Goal: Check status: Check status

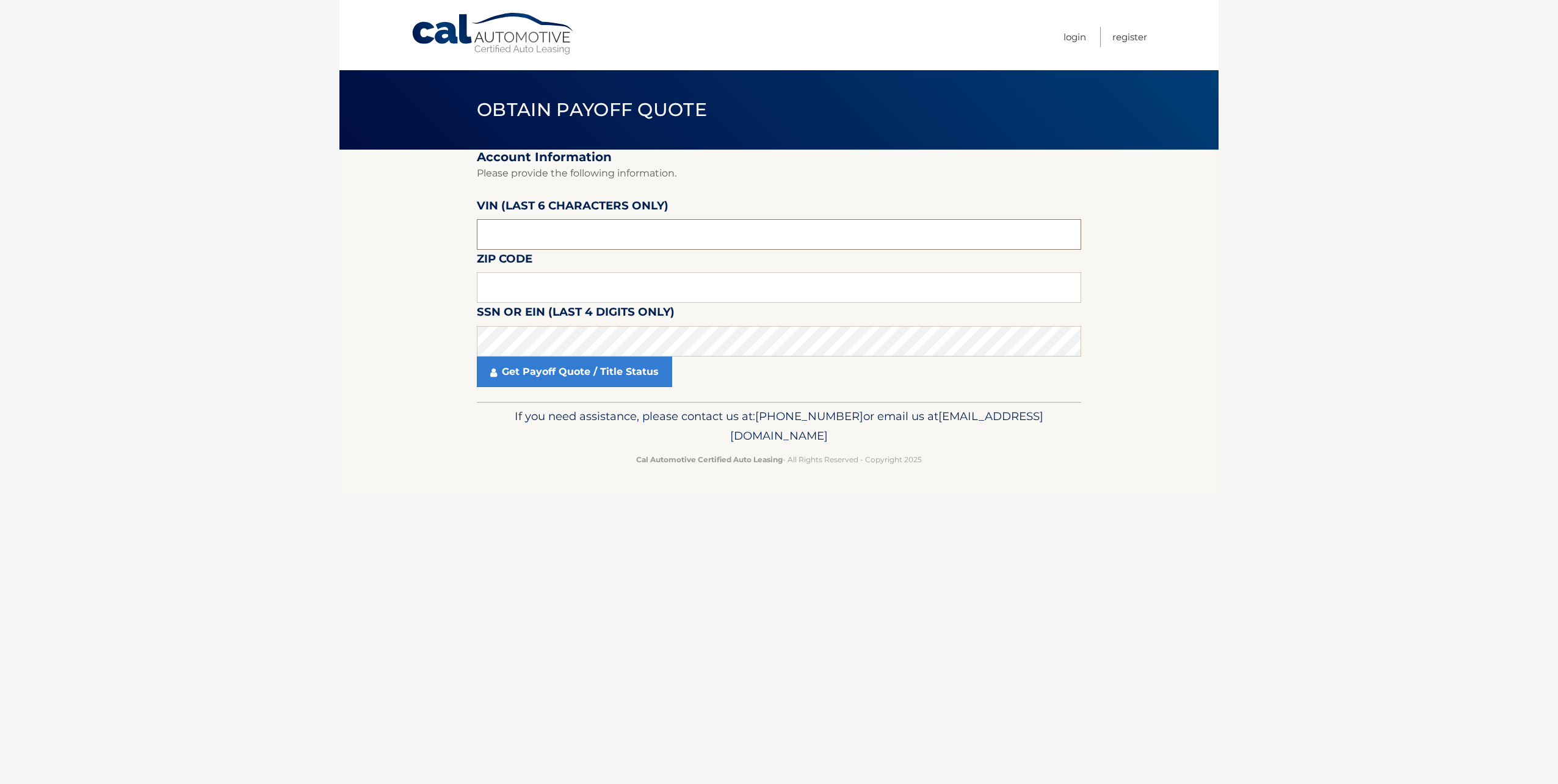
click at [525, 241] on input "text" at bounding box center [779, 234] width 604 height 30
type input "054519"
click at [501, 285] on input "text" at bounding box center [779, 287] width 604 height 30
type input "08837"
click at [557, 372] on link "Get Payoff Quote / Title Status" at bounding box center [575, 372] width 195 height 30
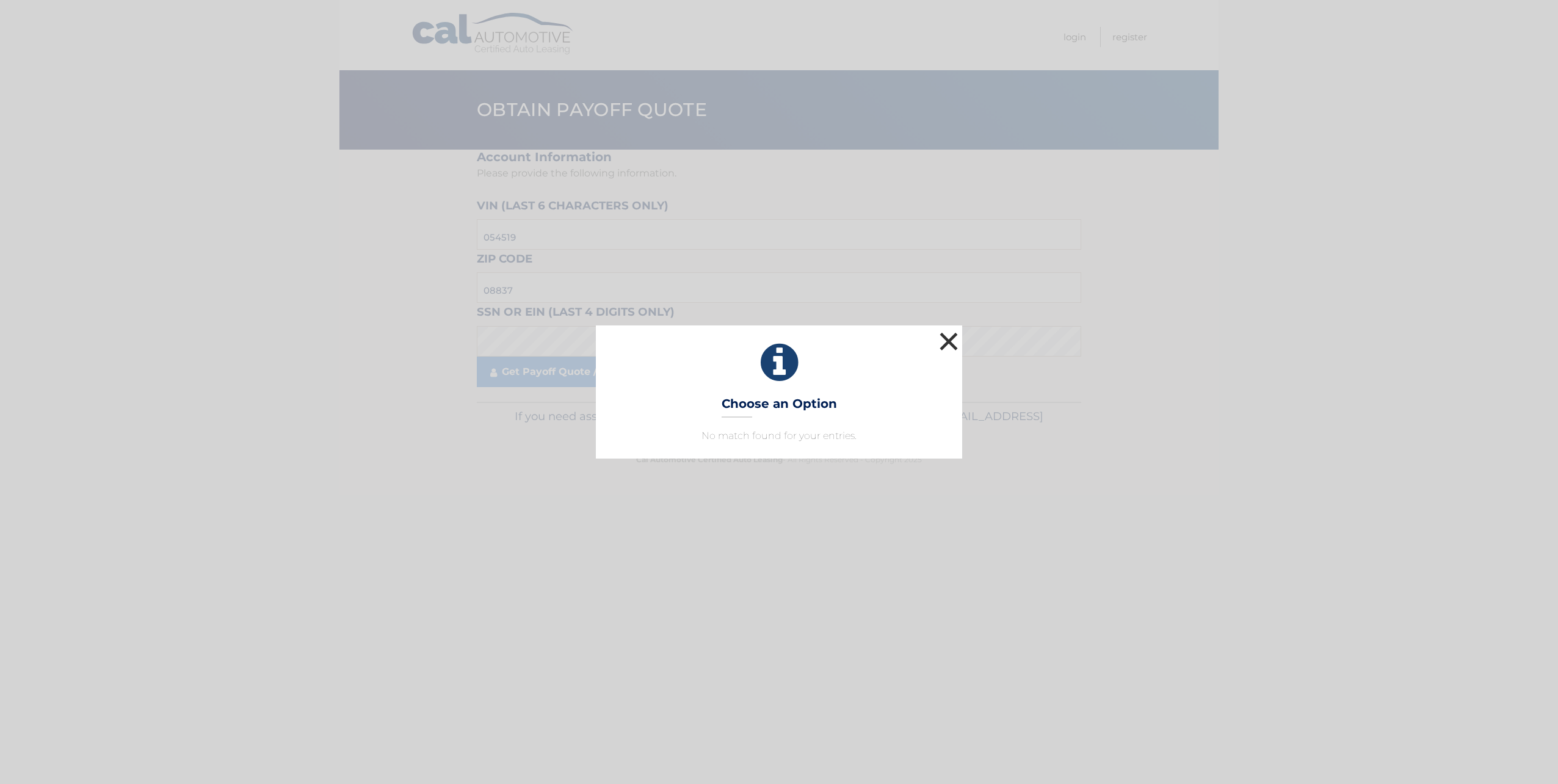
click at [949, 346] on button "×" at bounding box center [948, 340] width 24 height 24
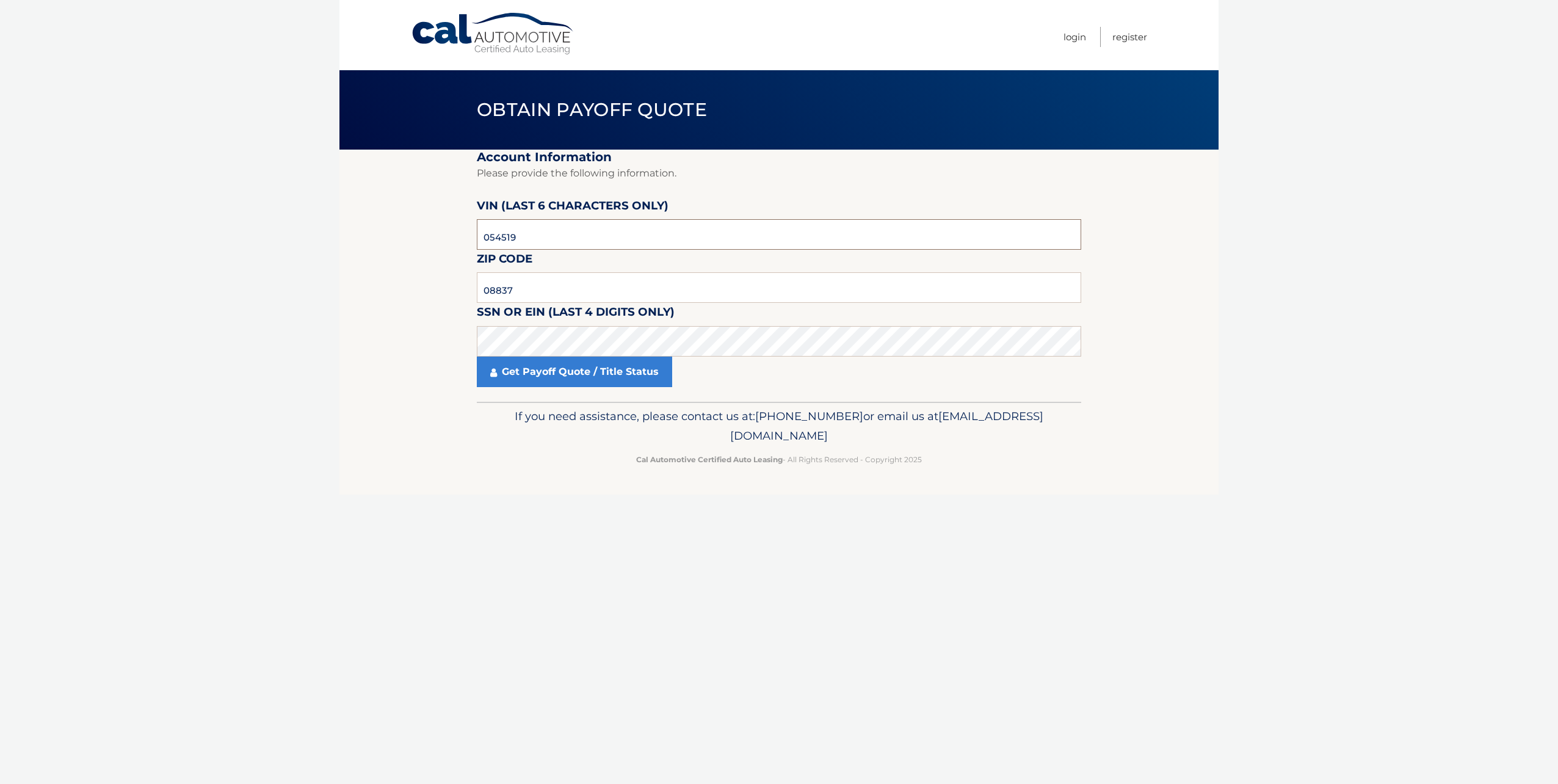
click at [522, 237] on input "054519" at bounding box center [779, 234] width 604 height 30
type input "0*****"
type input "066807"
click at [569, 374] on link "Get Payoff Quote / Title Status" at bounding box center [575, 372] width 195 height 30
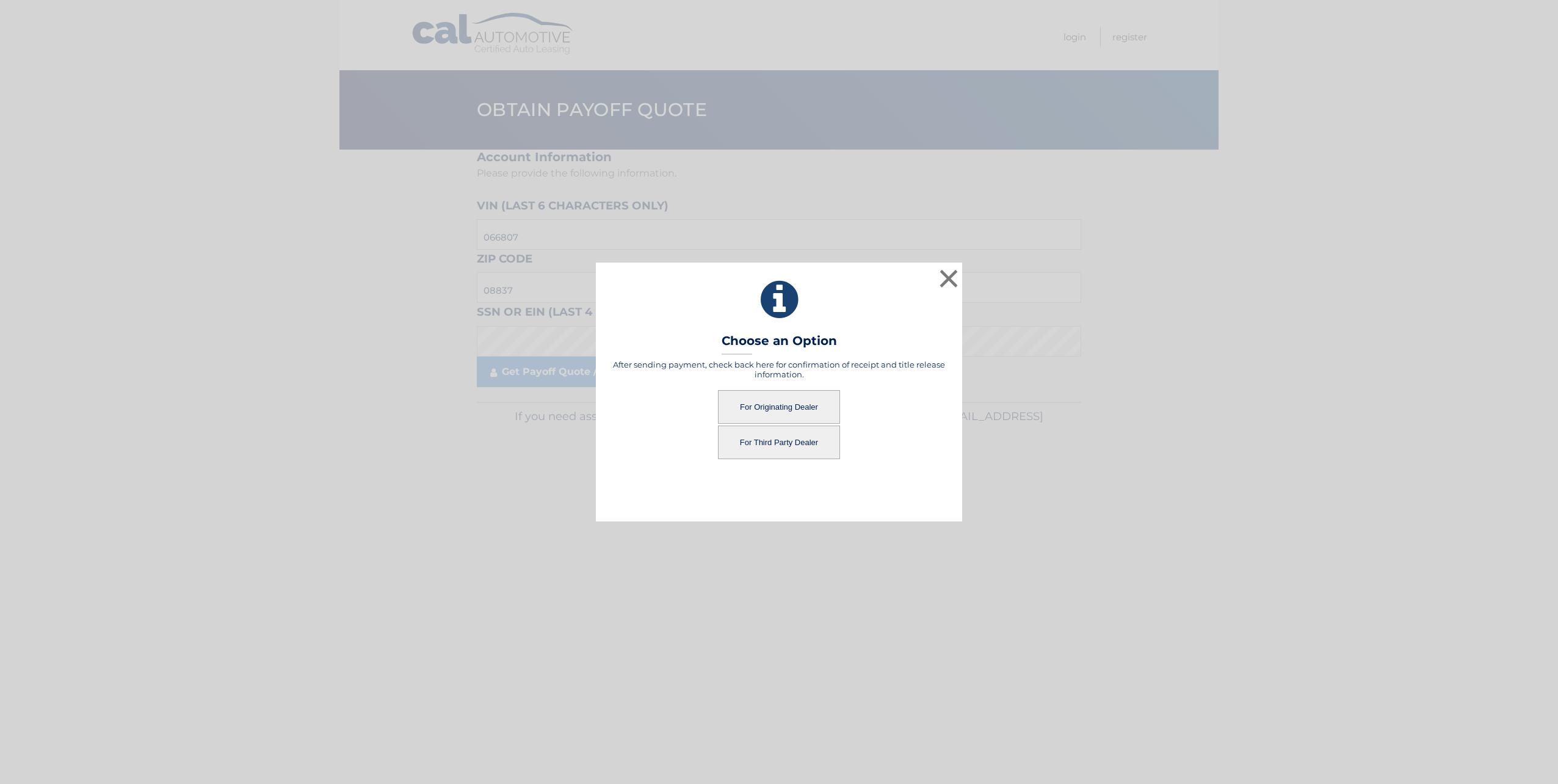
click at [803, 404] on button "For Originating Dealer" at bounding box center [779, 407] width 122 height 34
click at [797, 408] on button "For Originating Dealer" at bounding box center [779, 407] width 122 height 34
click at [779, 408] on button "For Originating Dealer" at bounding box center [779, 407] width 122 height 34
